Goal: Task Accomplishment & Management: Use online tool/utility

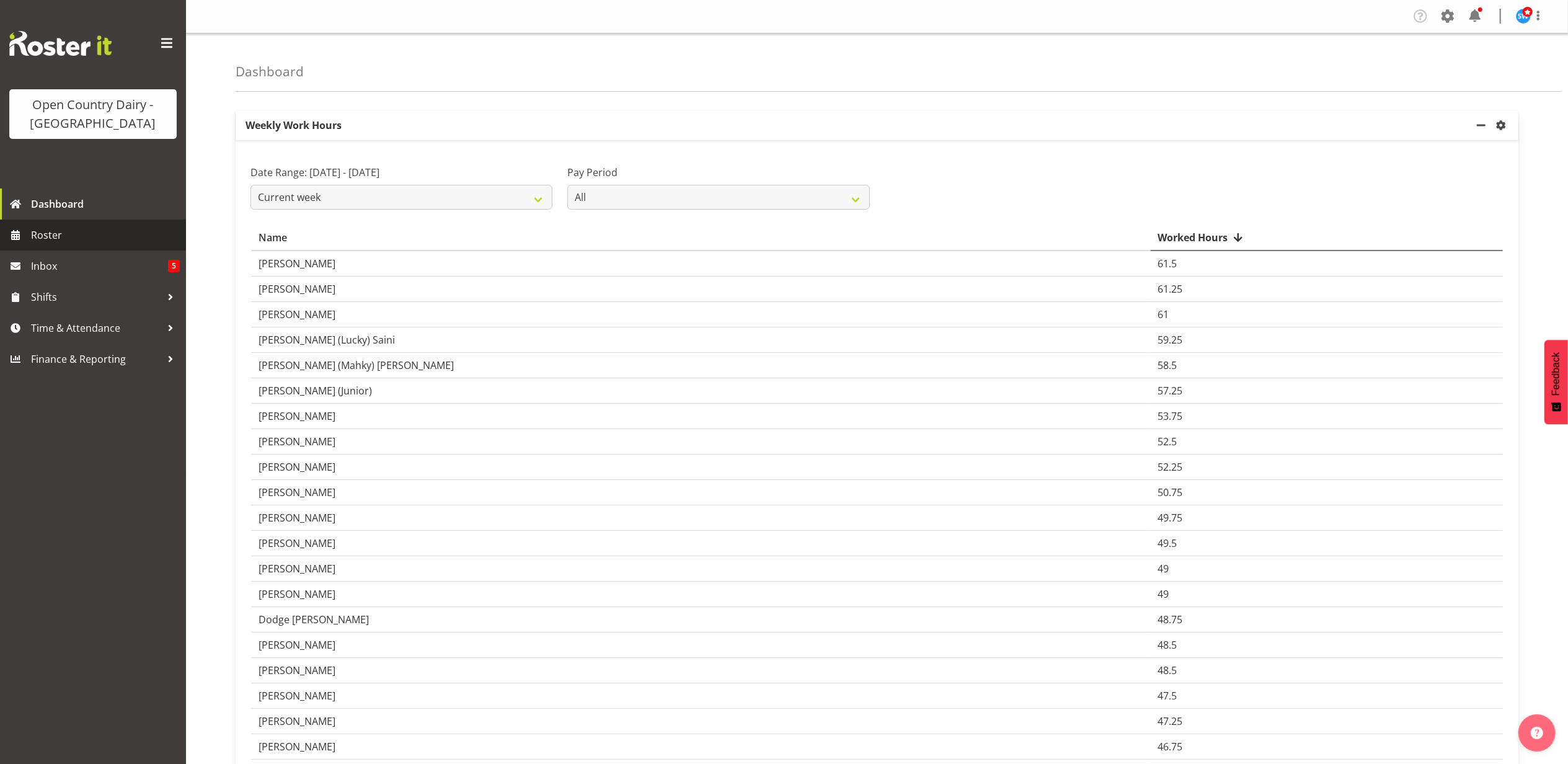
click at [43, 239] on span "Roster" at bounding box center [105, 235] width 149 height 19
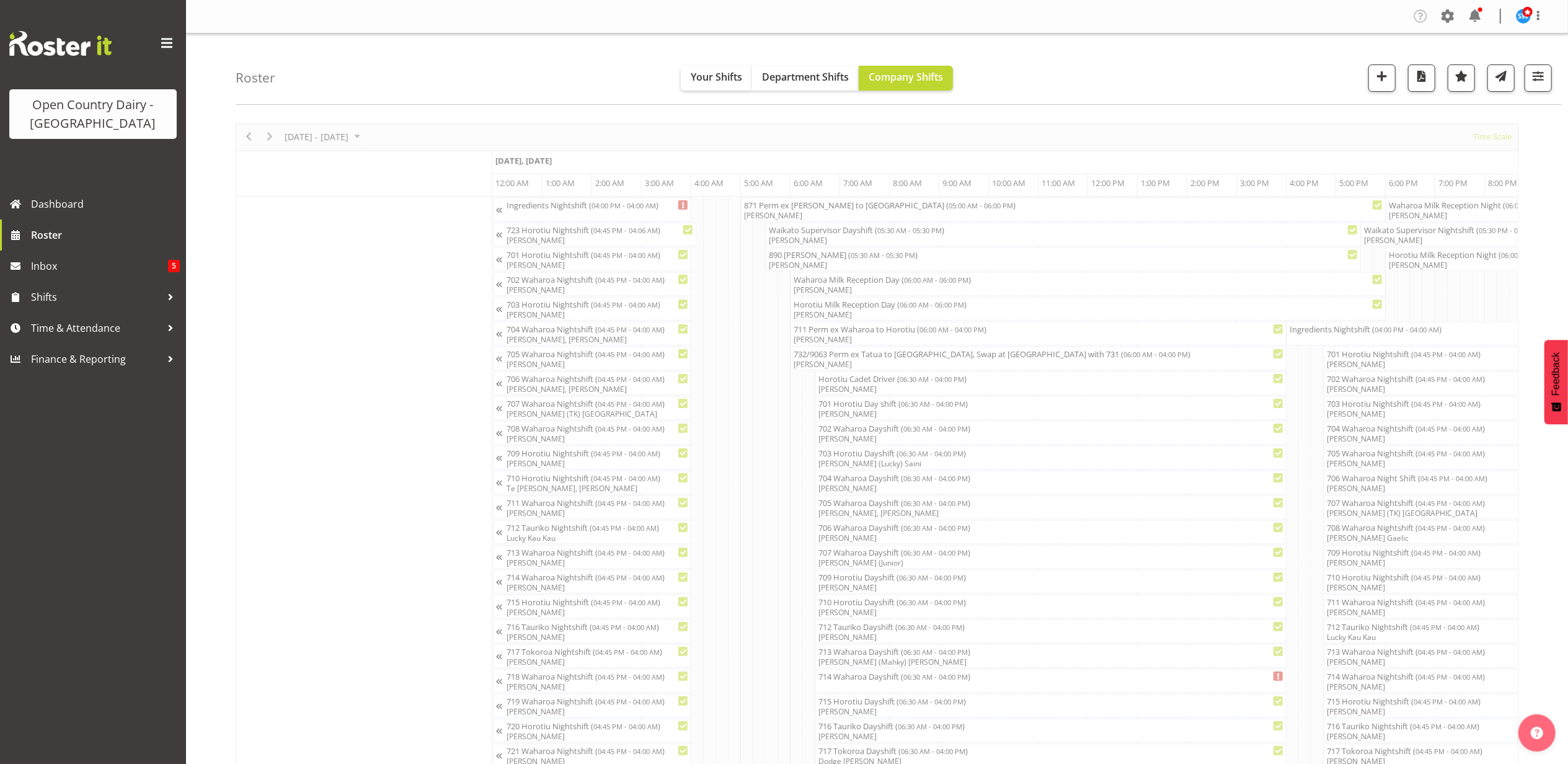
scroll to position [0, 5953]
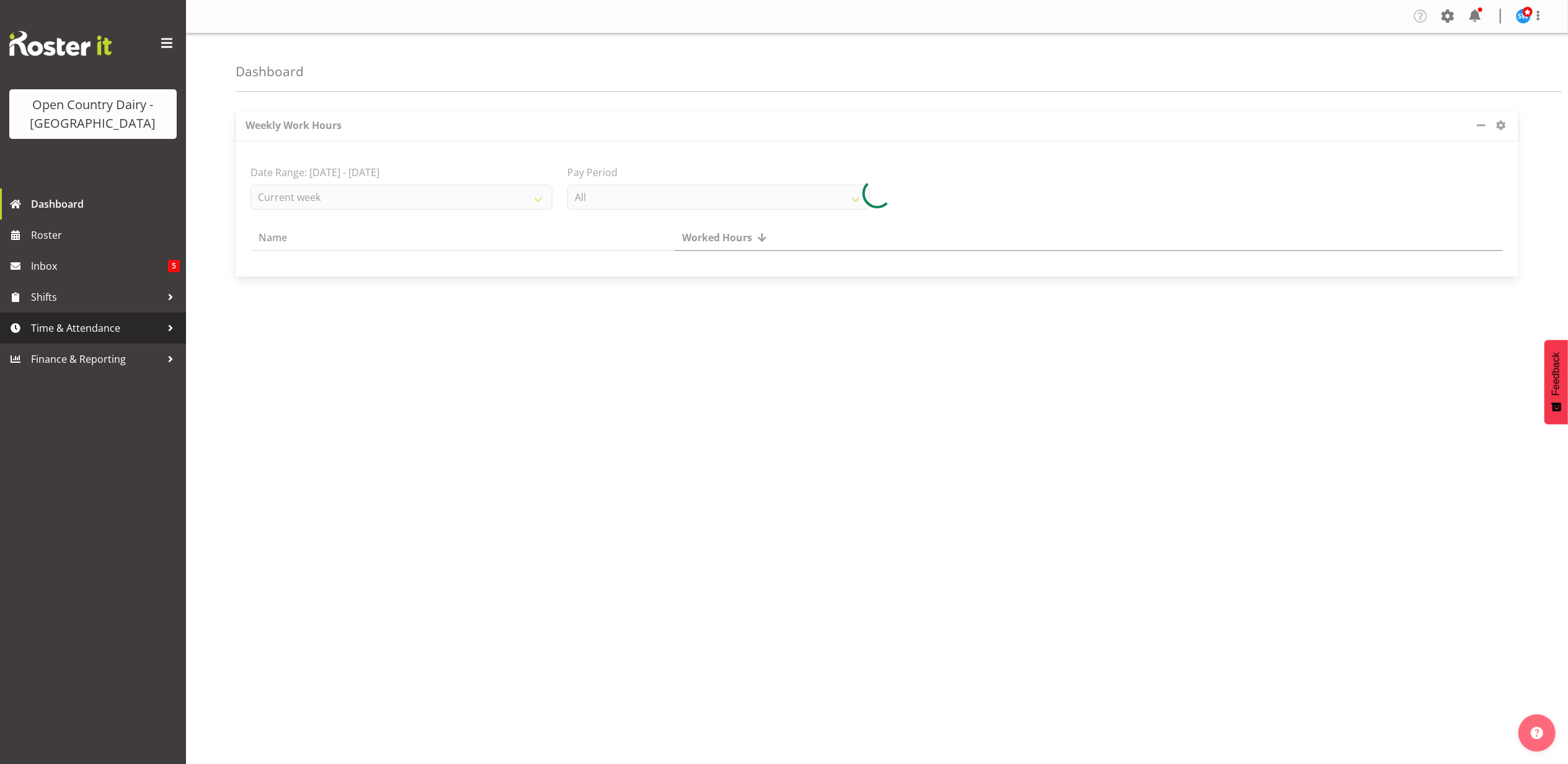
click at [70, 327] on span "Time & Attendance" at bounding box center [96, 328] width 130 height 19
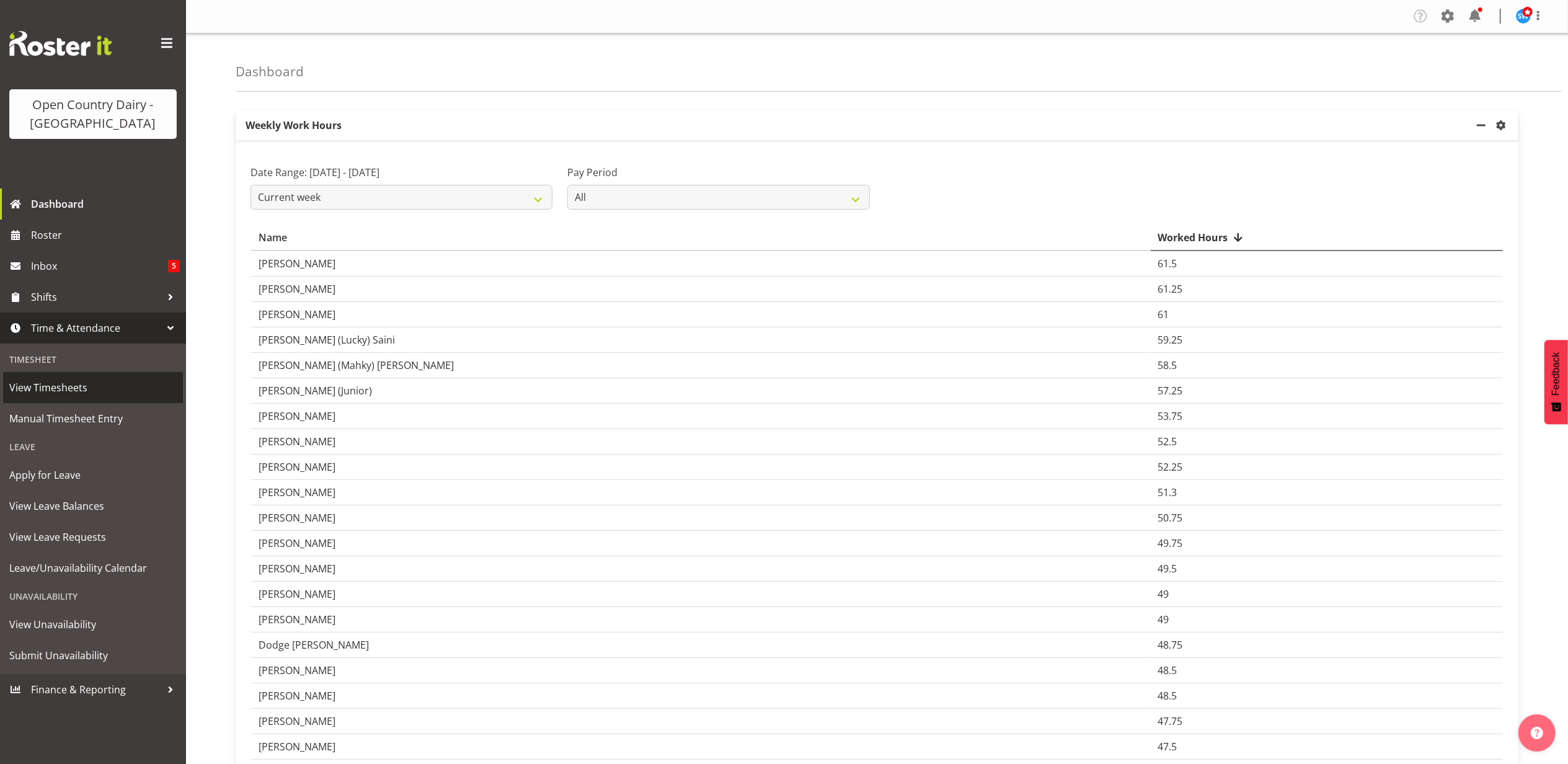
click at [75, 395] on span "View Timesheets" at bounding box center [93, 387] width 168 height 19
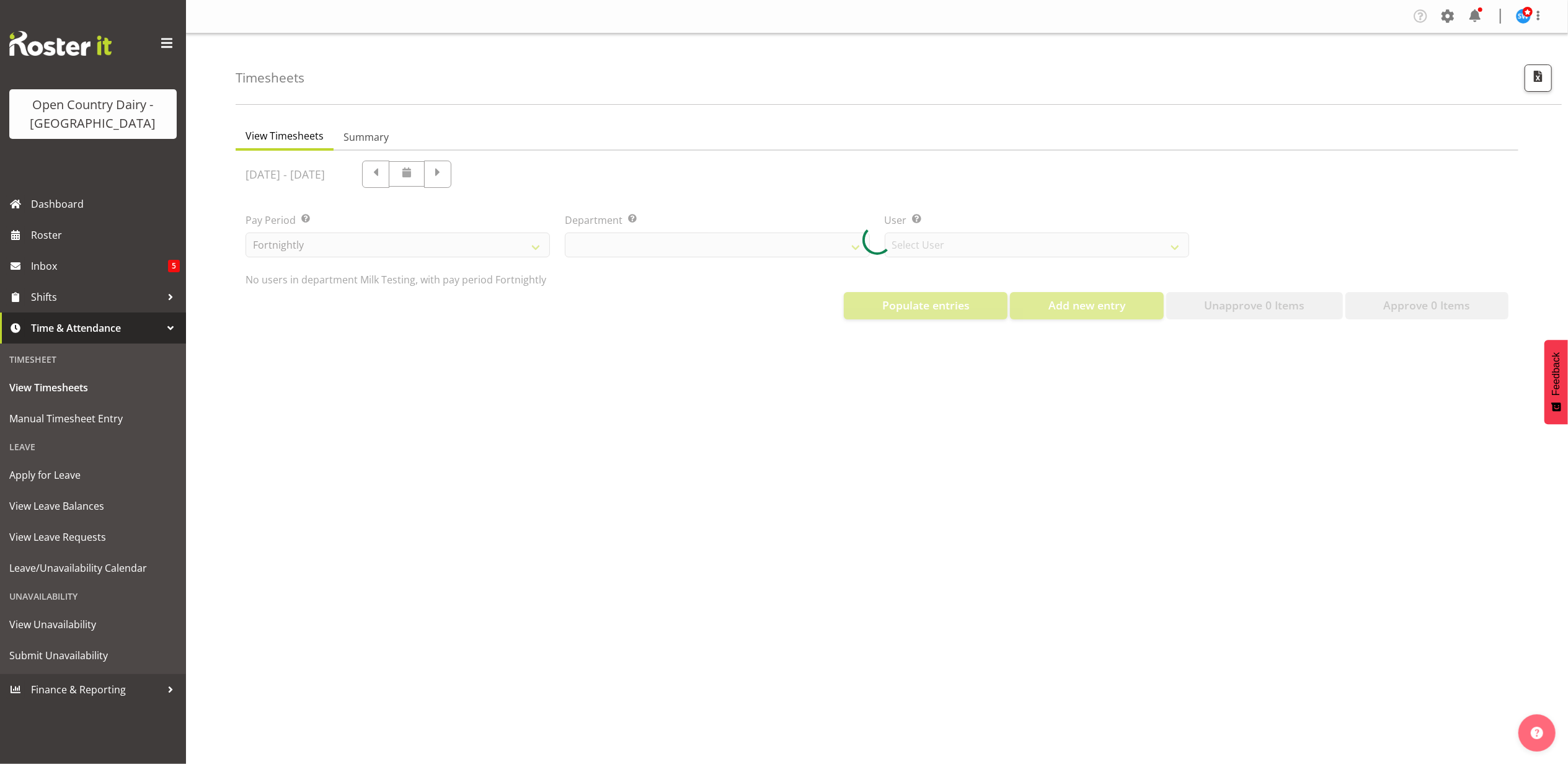
select select "733"
select select "7414"
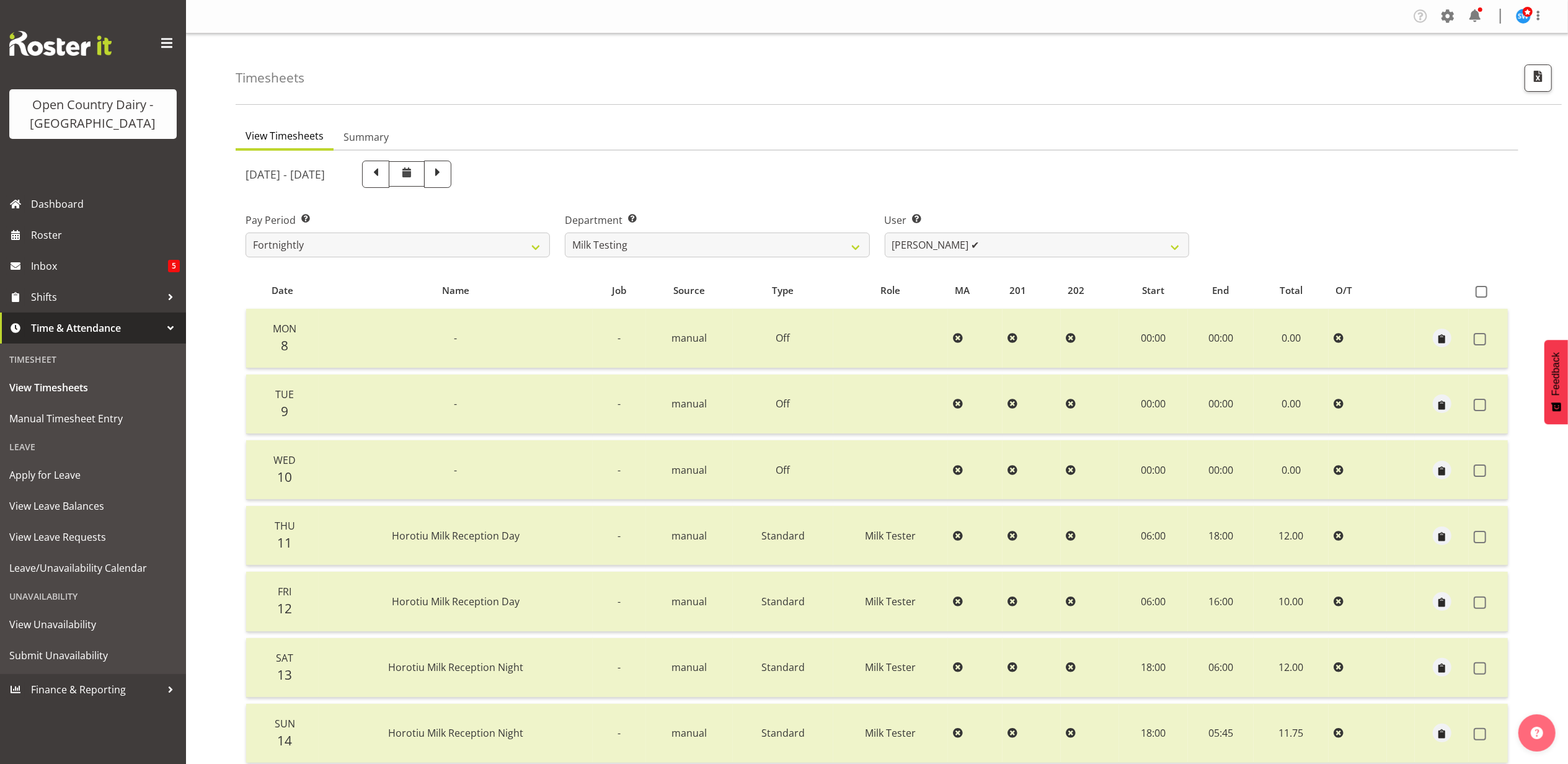
click at [569, 171] on div "September 8th - September 14th 2025" at bounding box center [717, 174] width 944 height 27
click at [451, 172] on span at bounding box center [438, 174] width 27 height 27
select select
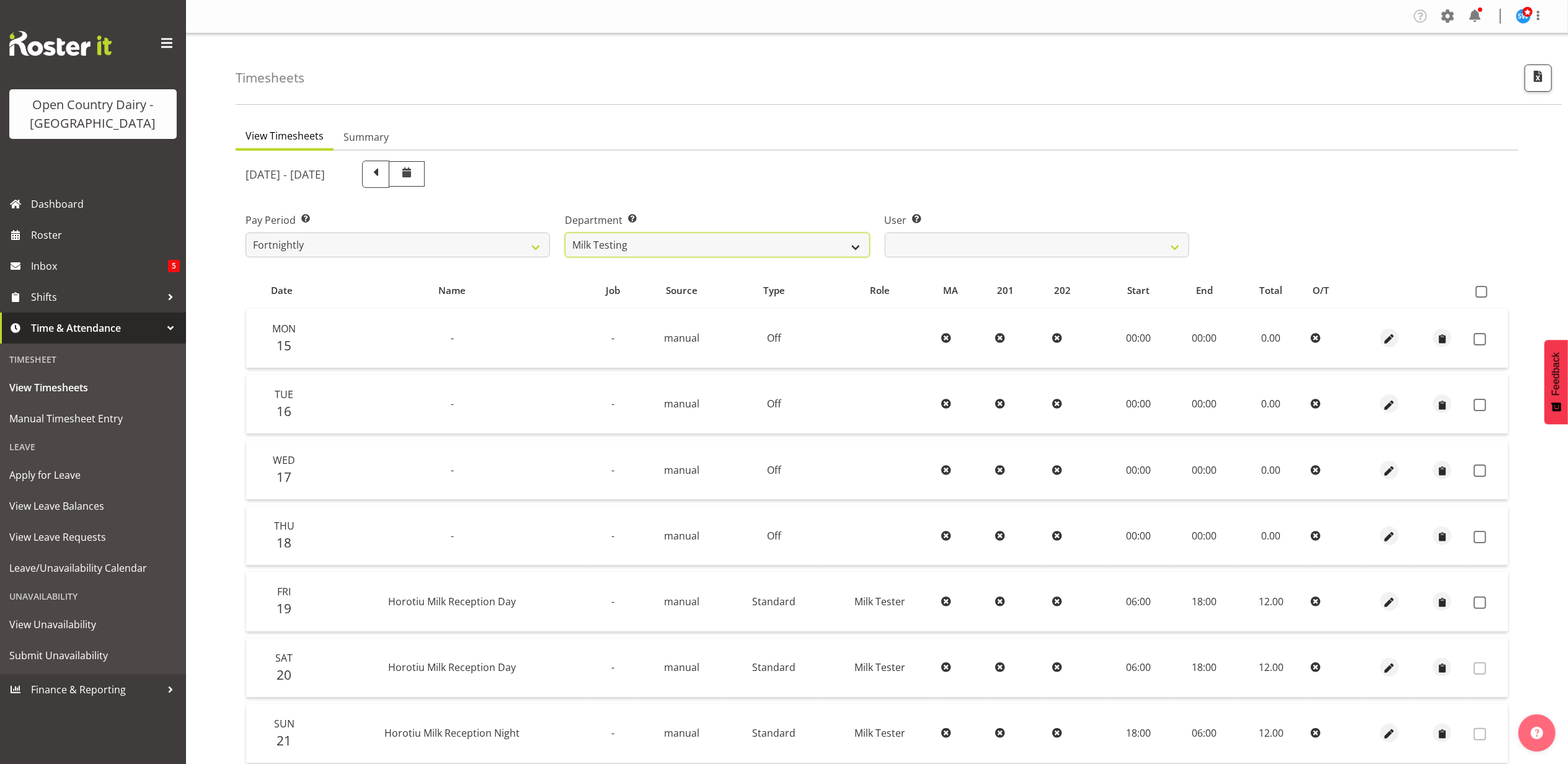
click at [722, 241] on select "701 702 703 704 705 706 707 708 709 710 711 712 713 714 715 716 717 718 719 720" at bounding box center [717, 244] width 305 height 25
click at [565, 232] on select "701 702 703 704 705 706 707 708 709 710 711 712 713 714 715 716 717 718 719 720" at bounding box center [717, 244] width 305 height 25
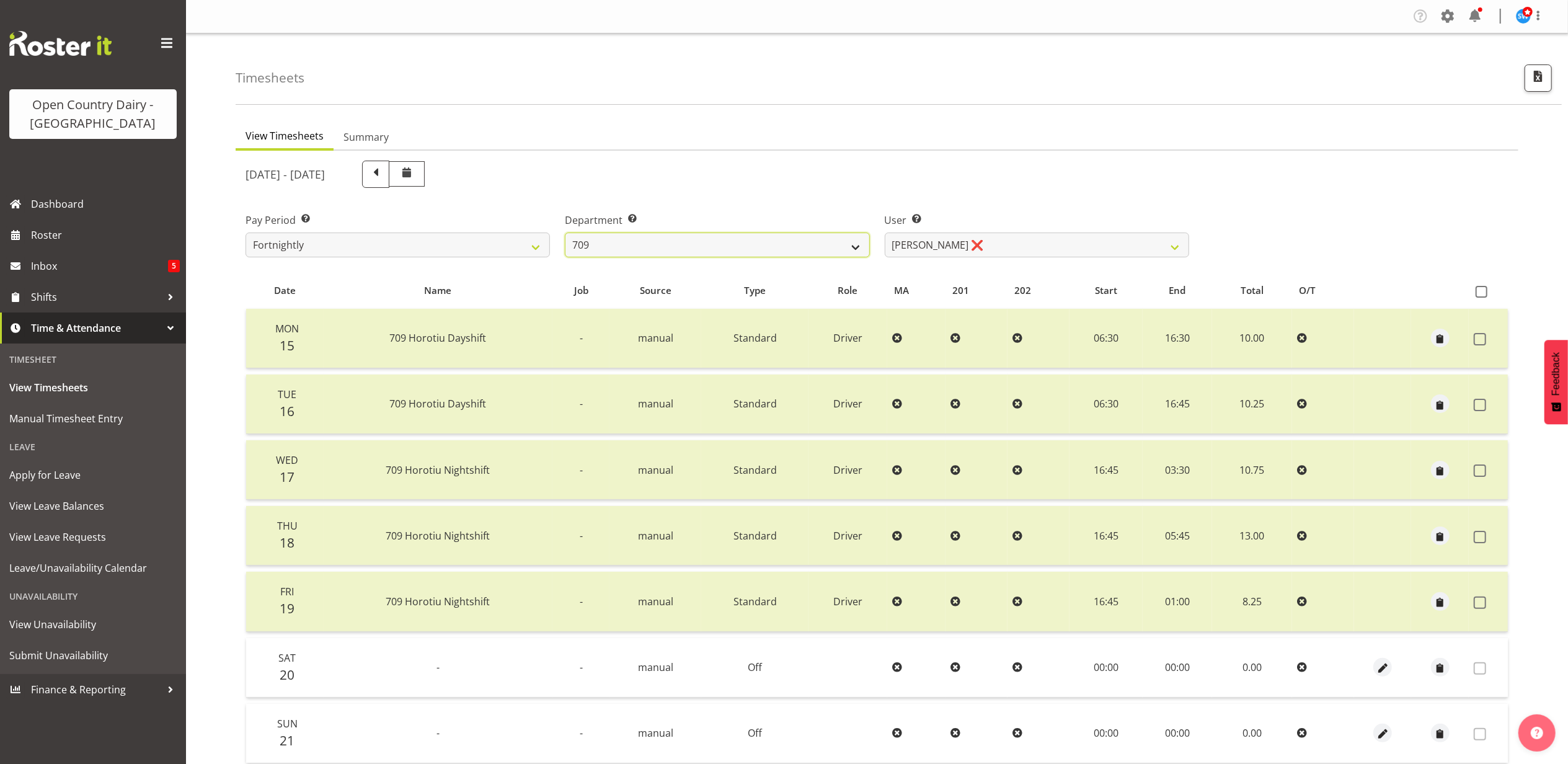
click at [849, 247] on select "701 702 703 704 705 706 707 708 709 710 711 712 713 714 715 716 717 718 719 720" at bounding box center [717, 244] width 305 height 25
click at [565, 232] on select "701 702 703 704 705 706 707 708 709 710 711 712 713 714 715 716 717 718 719 720" at bounding box center [717, 244] width 305 height 25
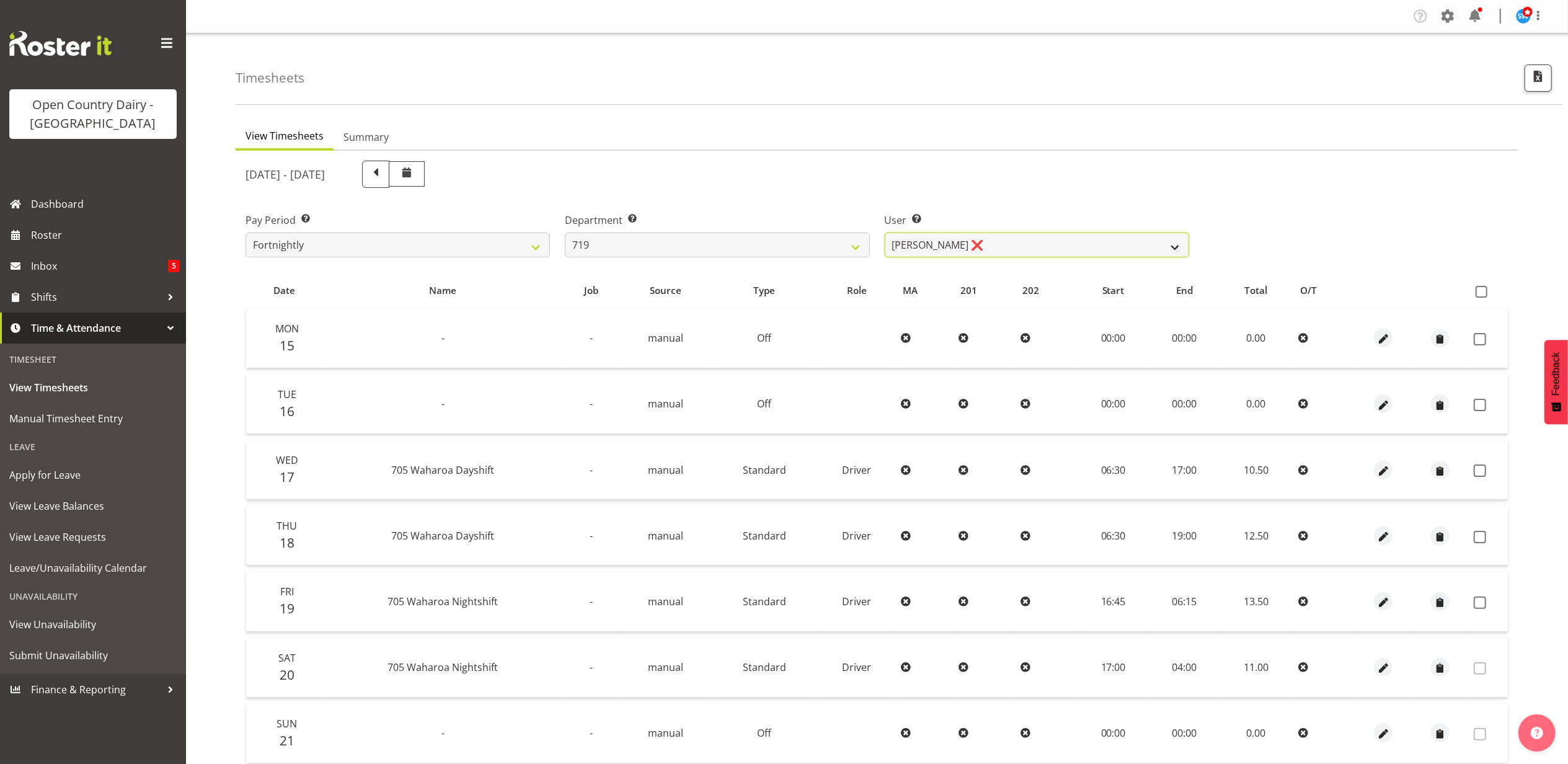
click at [941, 247] on select "Andrew de Lautour ❌ James Wellington ❌ Sami Ovesen ❌" at bounding box center [1037, 244] width 305 height 25
click at [949, 243] on select "Andrew de Lautour ❌ James Wellington ❌ Sami Ovesen ❌" at bounding box center [1037, 244] width 305 height 25
click at [827, 241] on select "701 702 703 704 705 706 707 708 709 710 711 712 713 714 715 716 717 718 719 720" at bounding box center [717, 244] width 305 height 25
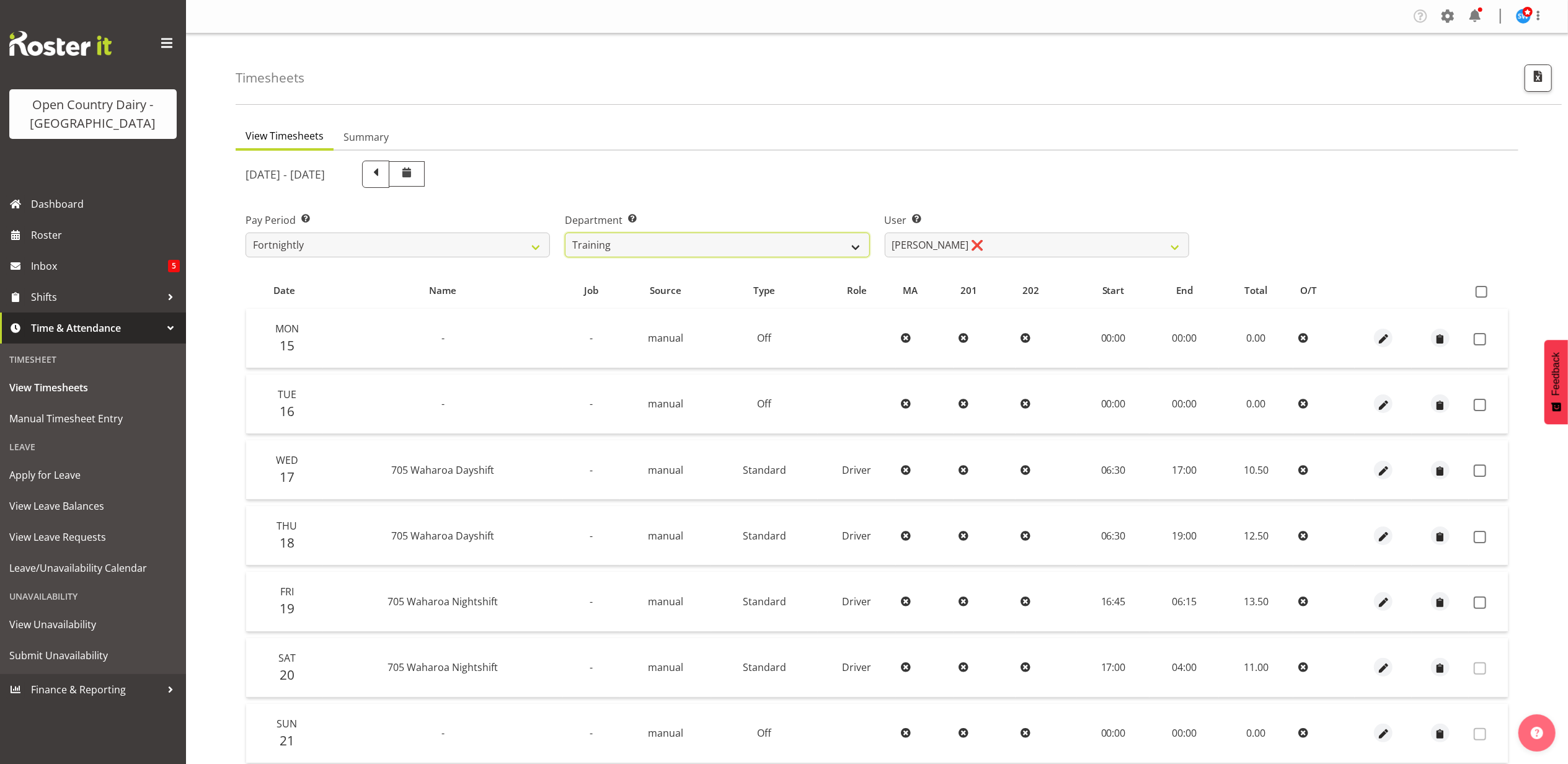
click at [565, 232] on select "701 702 703 704 705 706 707 708 709 710 711 712 713 714 715 716 717 718 719 720" at bounding box center [717, 244] width 305 height 25
click at [924, 246] on select "Andre Syben ❌ Andrew Murphy ❌ Antony Lockyer ❌ Haley Galecki ❌ Jesse Simpson ❌ …" at bounding box center [1037, 244] width 305 height 25
click at [948, 139] on ul "View Timesheets Summary" at bounding box center [877, 137] width 1283 height 27
click at [787, 246] on select "701 702 703 704 705 706 707 708 709 710 711 712 713 714 715 716 717 718 719 720" at bounding box center [717, 244] width 305 height 25
select select "762"
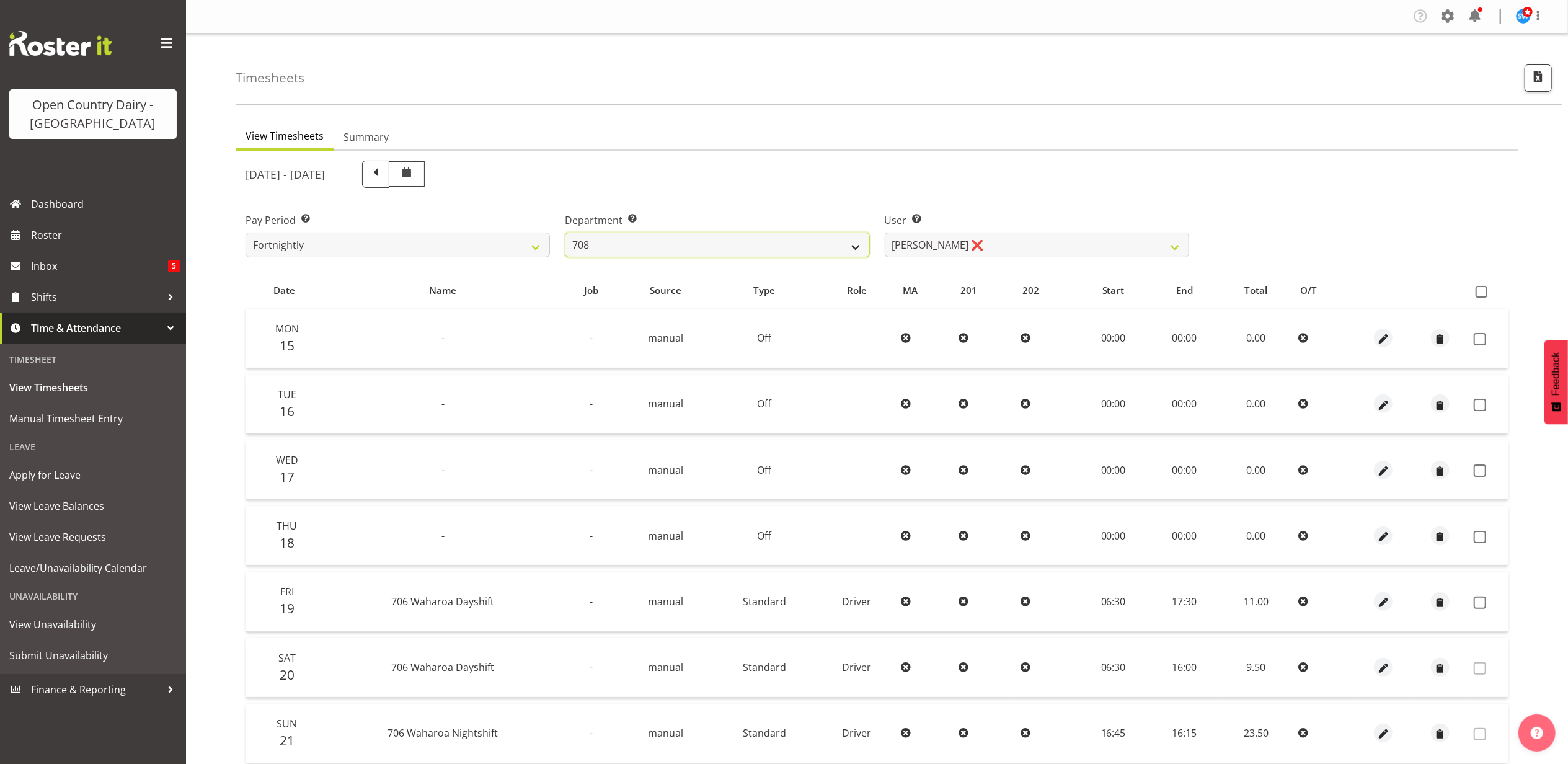
click at [565, 232] on select "701 702 703 704 705 706 707 708 709 710 711 712 713 714 715 716 717 718 719 720" at bounding box center [717, 244] width 305 height 25
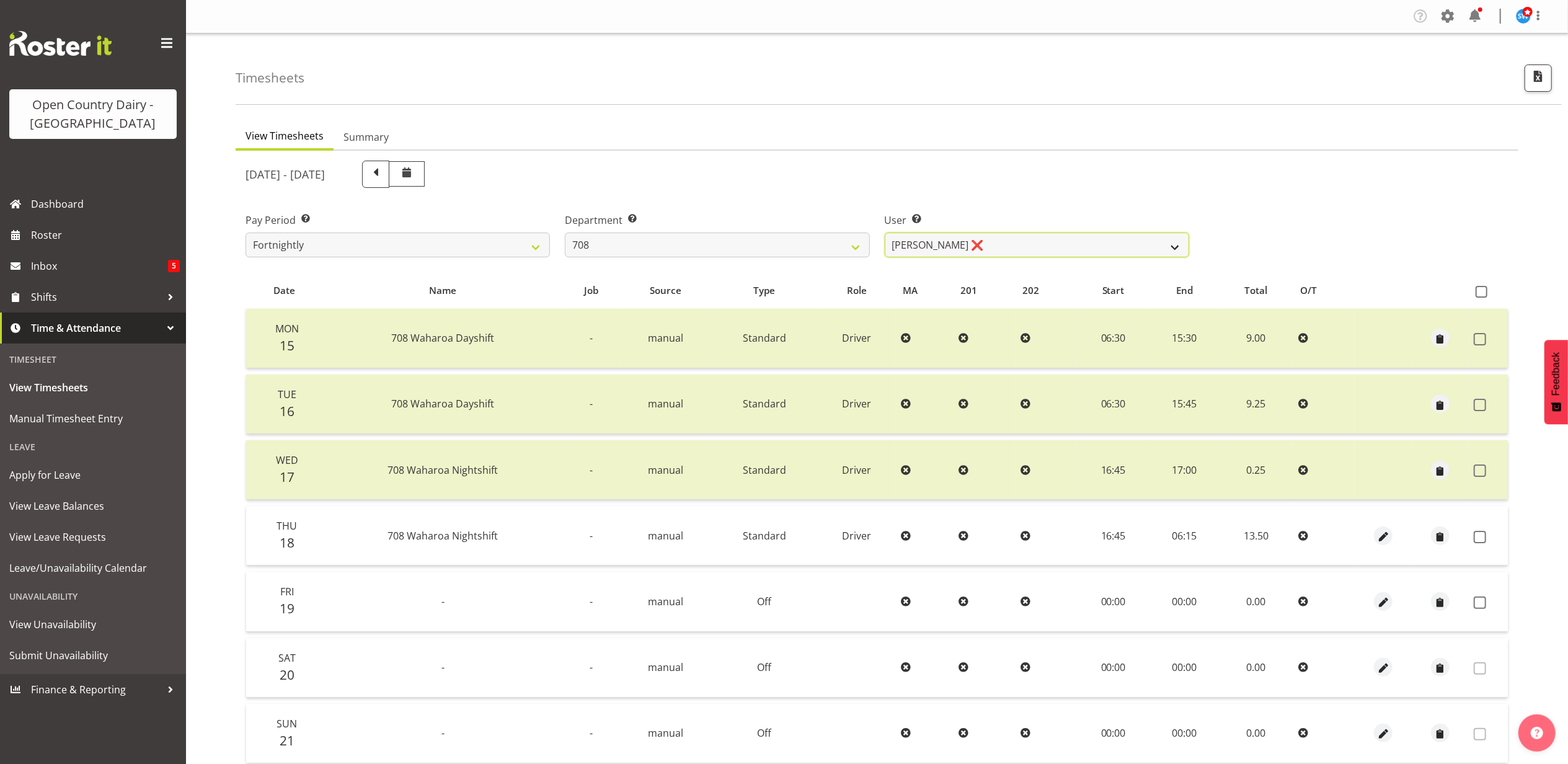
click at [917, 249] on select "David Foote ❌ Mark Himiona ❌" at bounding box center [1037, 244] width 305 height 25
select select "11697"
click at [885, 232] on select "David Foote ❌ Mark Himiona ❌" at bounding box center [1037, 244] width 305 height 25
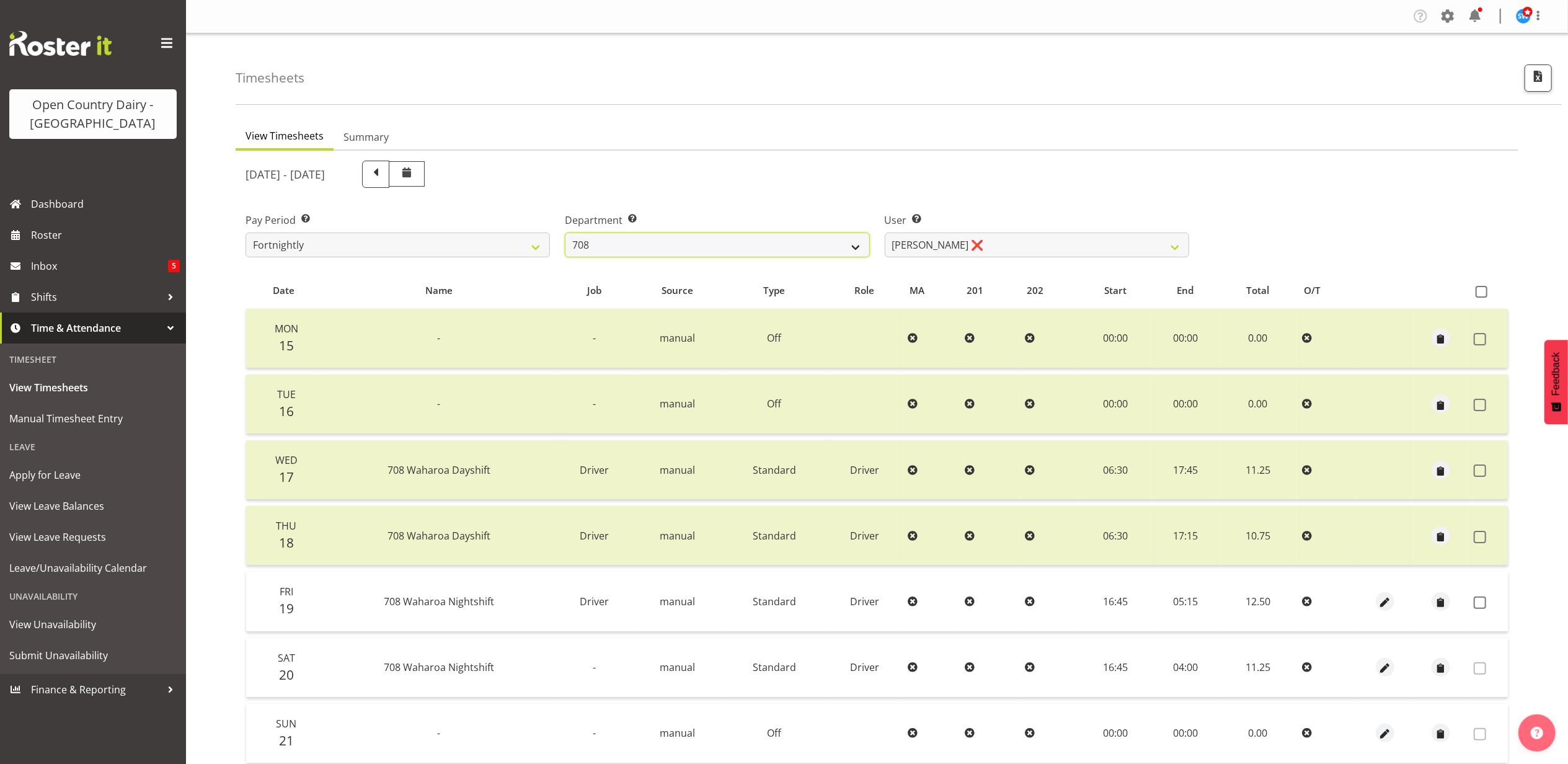
click at [852, 238] on select "701 702 703 704 705 706 707 708 709 710 711 712 713 714 715 716 717 718 719 720" at bounding box center [717, 244] width 305 height 25
click at [812, 126] on ul "View Timesheets Summary" at bounding box center [877, 137] width 1283 height 27
